Goal: Information Seeking & Learning: Check status

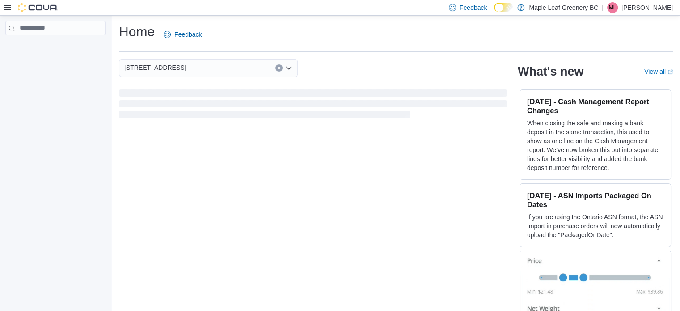
click at [7, 7] on icon at bounding box center [7, 7] width 7 height 5
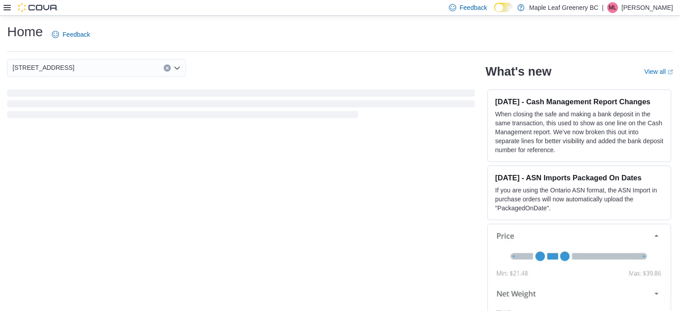
click at [7, 6] on icon at bounding box center [7, 7] width 7 height 7
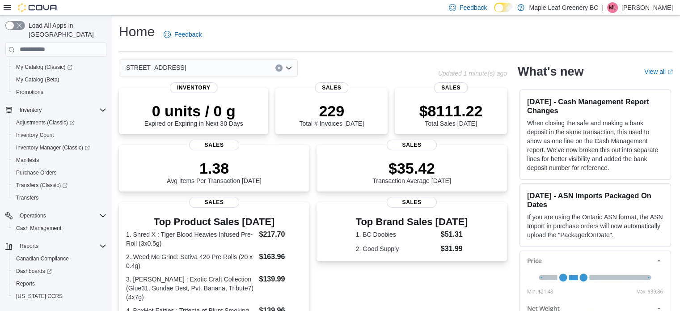
scroll to position [89, 0]
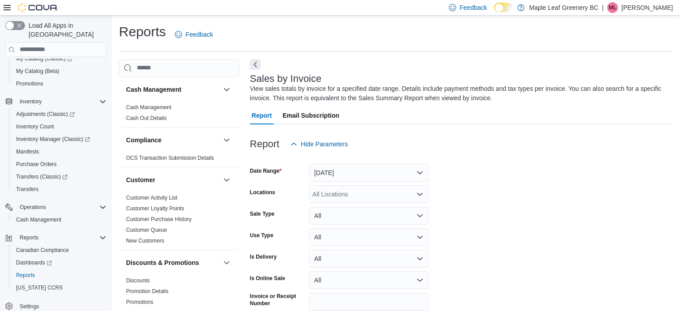
scroll to position [30, 0]
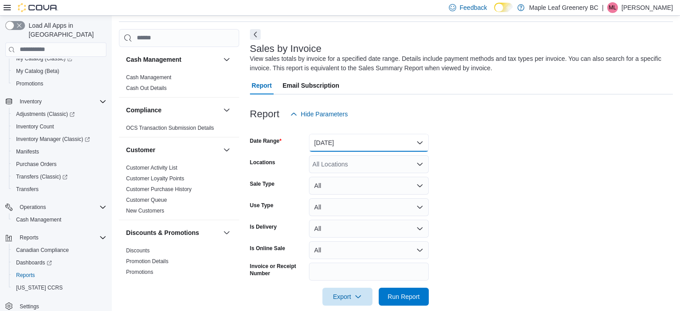
click at [334, 140] on button "[DATE]" at bounding box center [369, 143] width 120 height 18
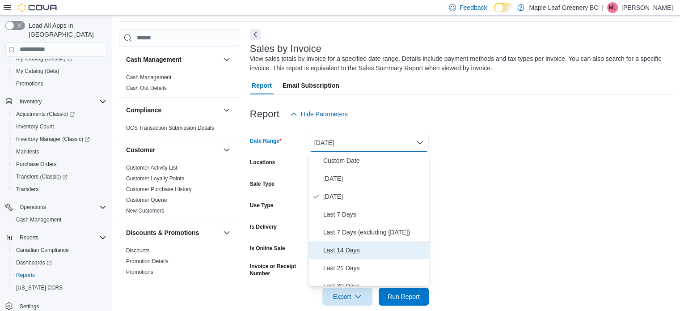
click at [387, 249] on span "Last 14 Days" at bounding box center [374, 250] width 102 height 11
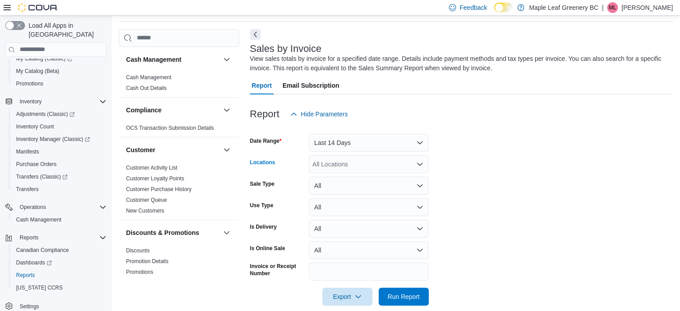
click at [359, 165] on div "All Locations" at bounding box center [369, 164] width 120 height 18
type input "***"
click at [366, 177] on span "[STREET_ADDRESS]" at bounding box center [359, 179] width 62 height 9
click at [503, 265] on form "Date Range Last 14 Days Locations [STREET_ADDRESS] Sale Type All Use Type All I…" at bounding box center [461, 214] width 423 height 182
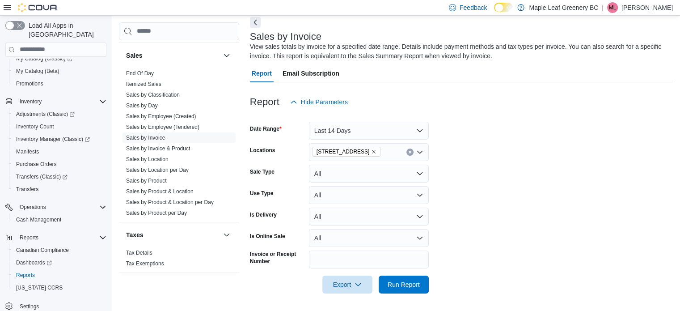
scroll to position [628, 0]
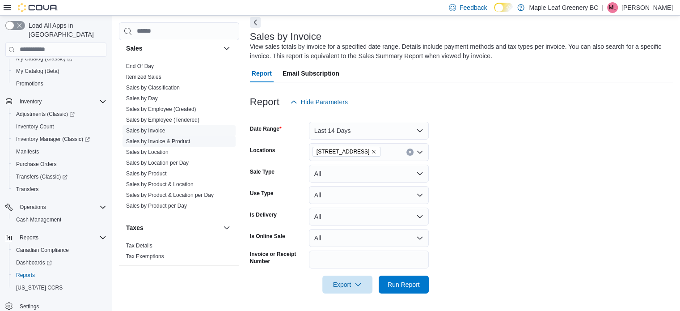
click at [145, 140] on link "Sales by Invoice & Product" at bounding box center [158, 141] width 64 height 6
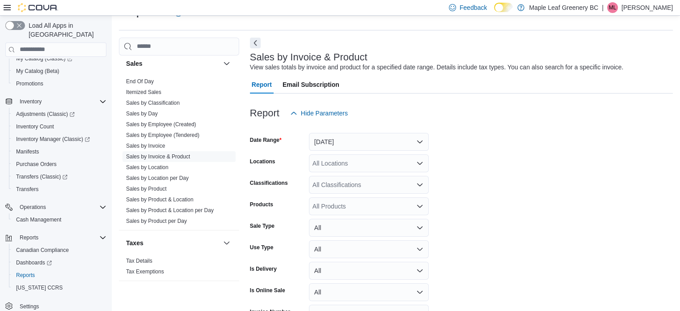
scroll to position [21, 0]
click at [364, 131] on div at bounding box center [461, 128] width 423 height 11
click at [359, 144] on button "[DATE]" at bounding box center [369, 143] width 120 height 18
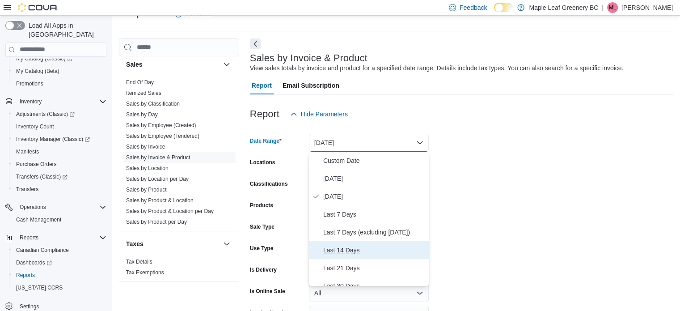
click at [354, 251] on span "Last 14 Days" at bounding box center [374, 250] width 102 height 11
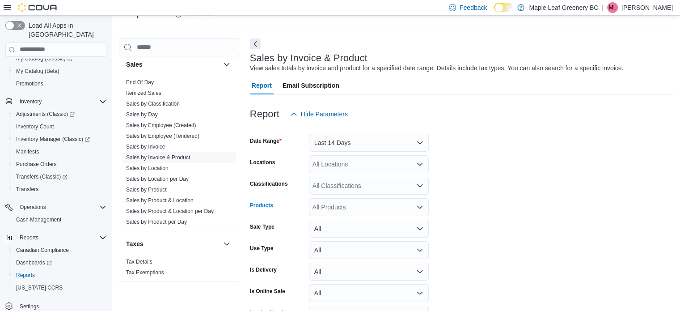
click at [346, 205] on div "All Products" at bounding box center [369, 207] width 120 height 18
type input "**********"
click at [349, 224] on div "Rad : Pineapple... Cartridge (2g)" at bounding box center [368, 222] width 109 height 9
click at [554, 190] on form "Date Range Last 14 Days Locations All Locations Classifications All Classificat…" at bounding box center [461, 235] width 423 height 225
click at [395, 163] on div "All Locations" at bounding box center [369, 164] width 120 height 18
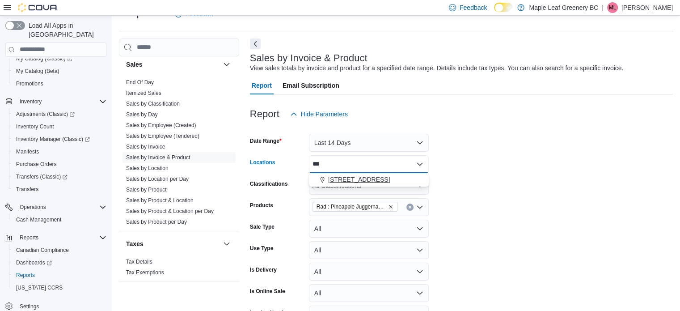
type input "***"
click at [363, 180] on span "[STREET_ADDRESS]" at bounding box center [359, 179] width 62 height 9
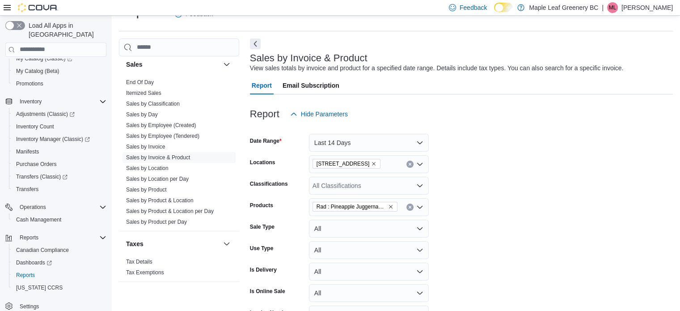
click at [488, 210] on form "Date Range Last 14 Days Locations [STREET_ADDRESS] Classifications All Classifi…" at bounding box center [461, 235] width 423 height 225
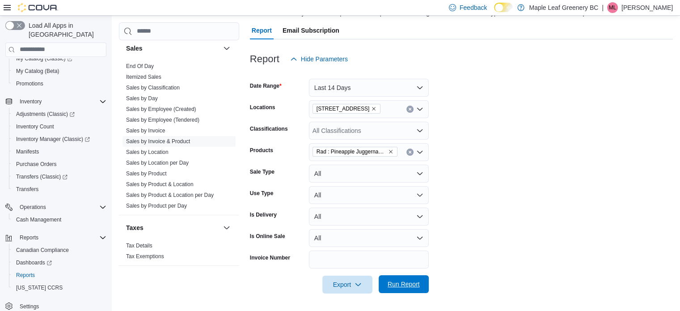
click at [385, 289] on span "Run Report" at bounding box center [403, 284] width 39 height 18
click at [460, 253] on form "Date Range Last 14 Days Locations [STREET_ADDRESS] Classifications All Classifi…" at bounding box center [463, 180] width 426 height 225
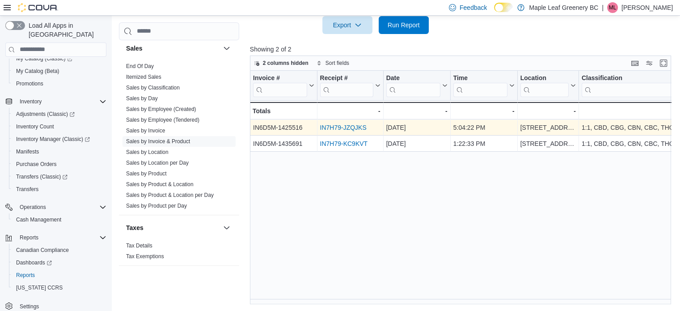
click at [338, 128] on link "IN7H79-JZQJKS" at bounding box center [343, 127] width 46 height 7
